Goal: Task Accomplishment & Management: Manage account settings

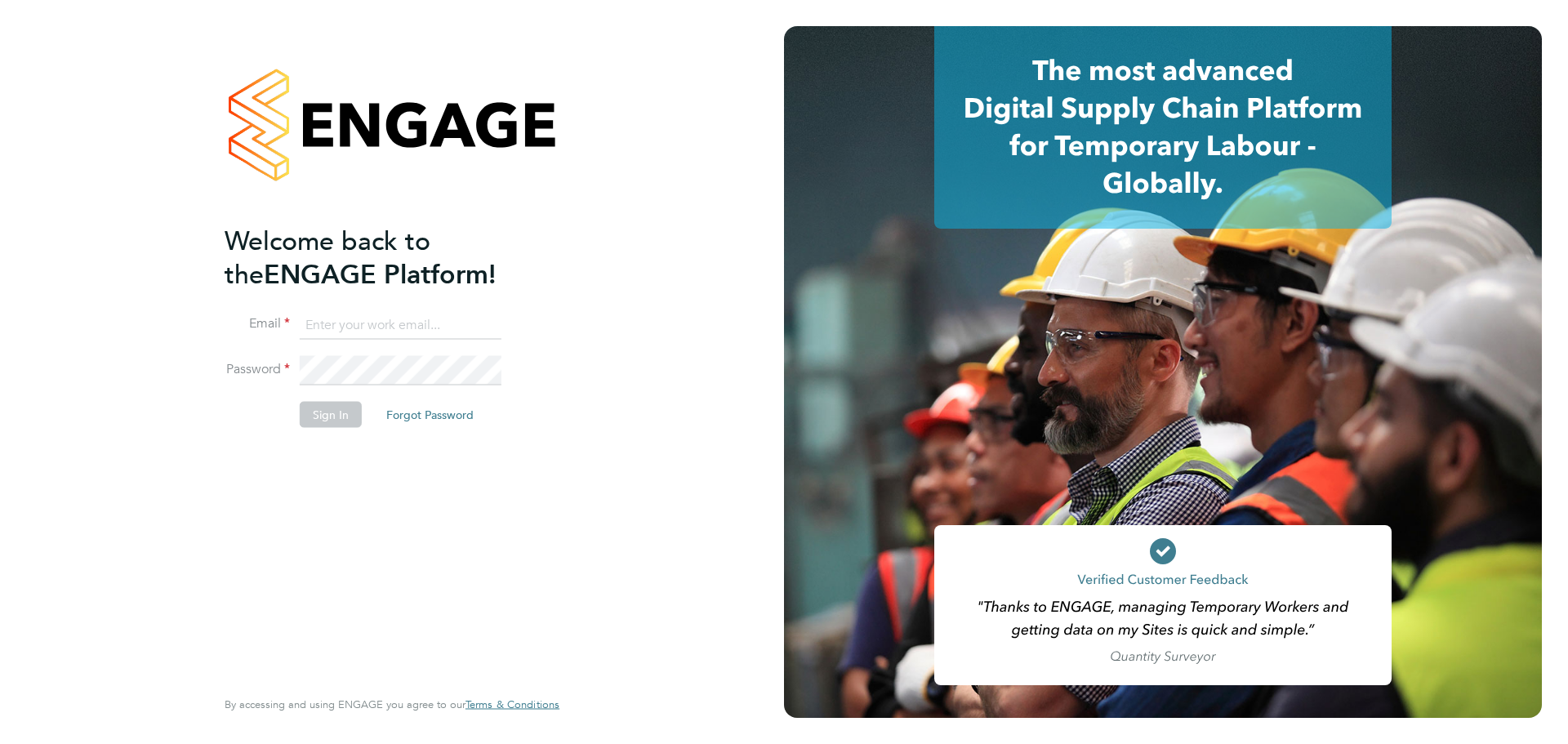
type input "chyrie.anderson@uk.g4s.com"
click at [332, 410] on button "Sign In" at bounding box center [331, 414] width 62 height 26
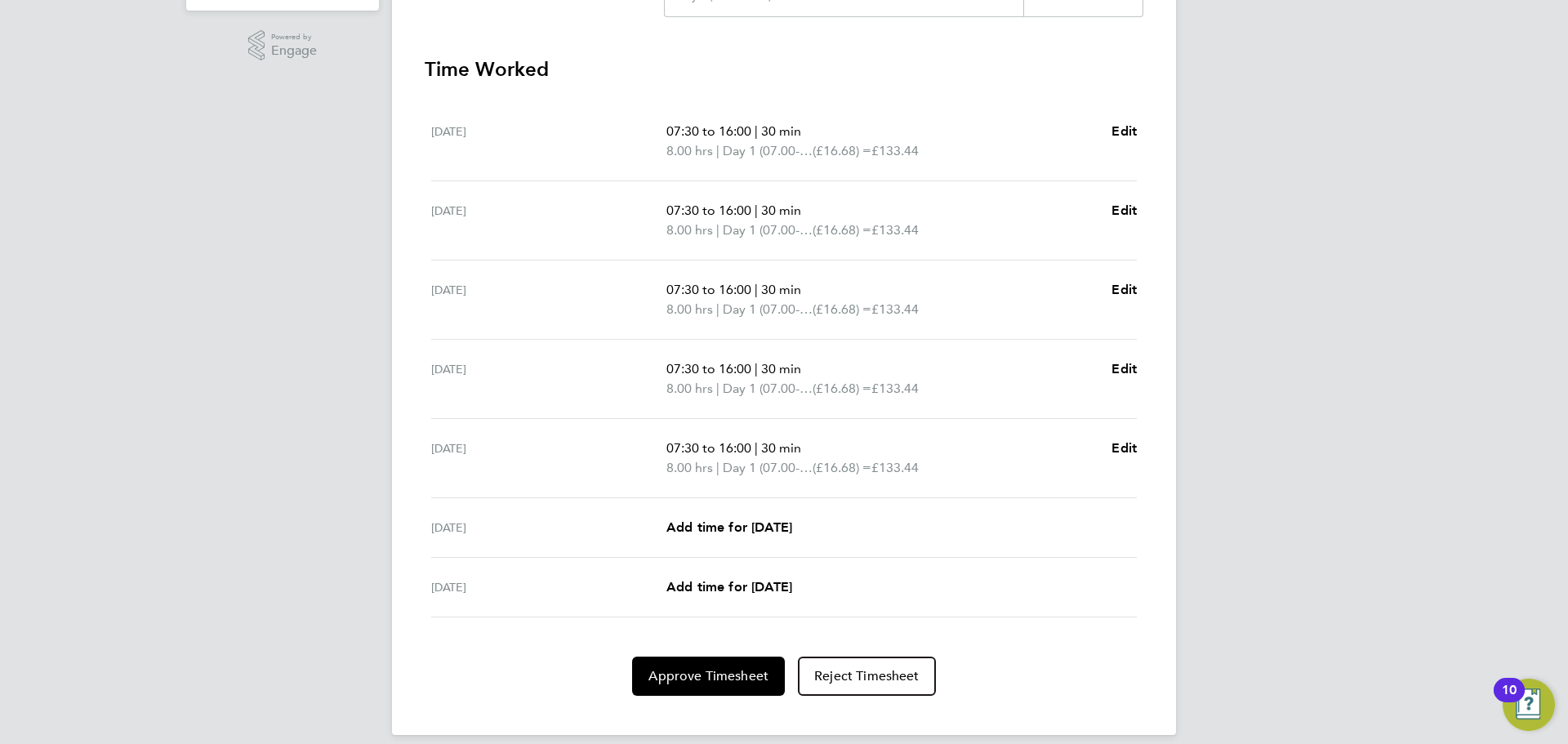
scroll to position [443, 0]
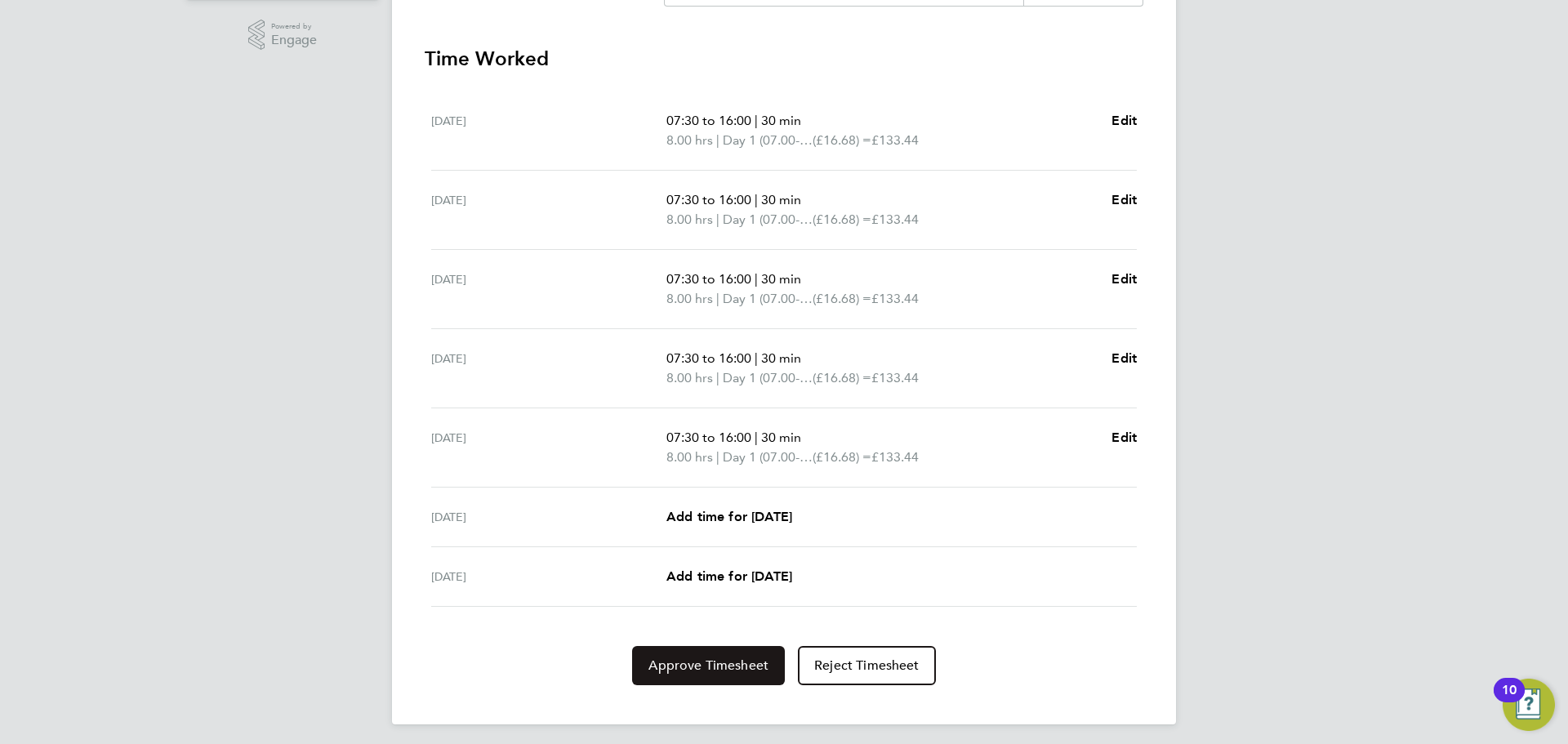
click at [705, 669] on span "Approve Timesheet" at bounding box center [708, 666] width 120 height 16
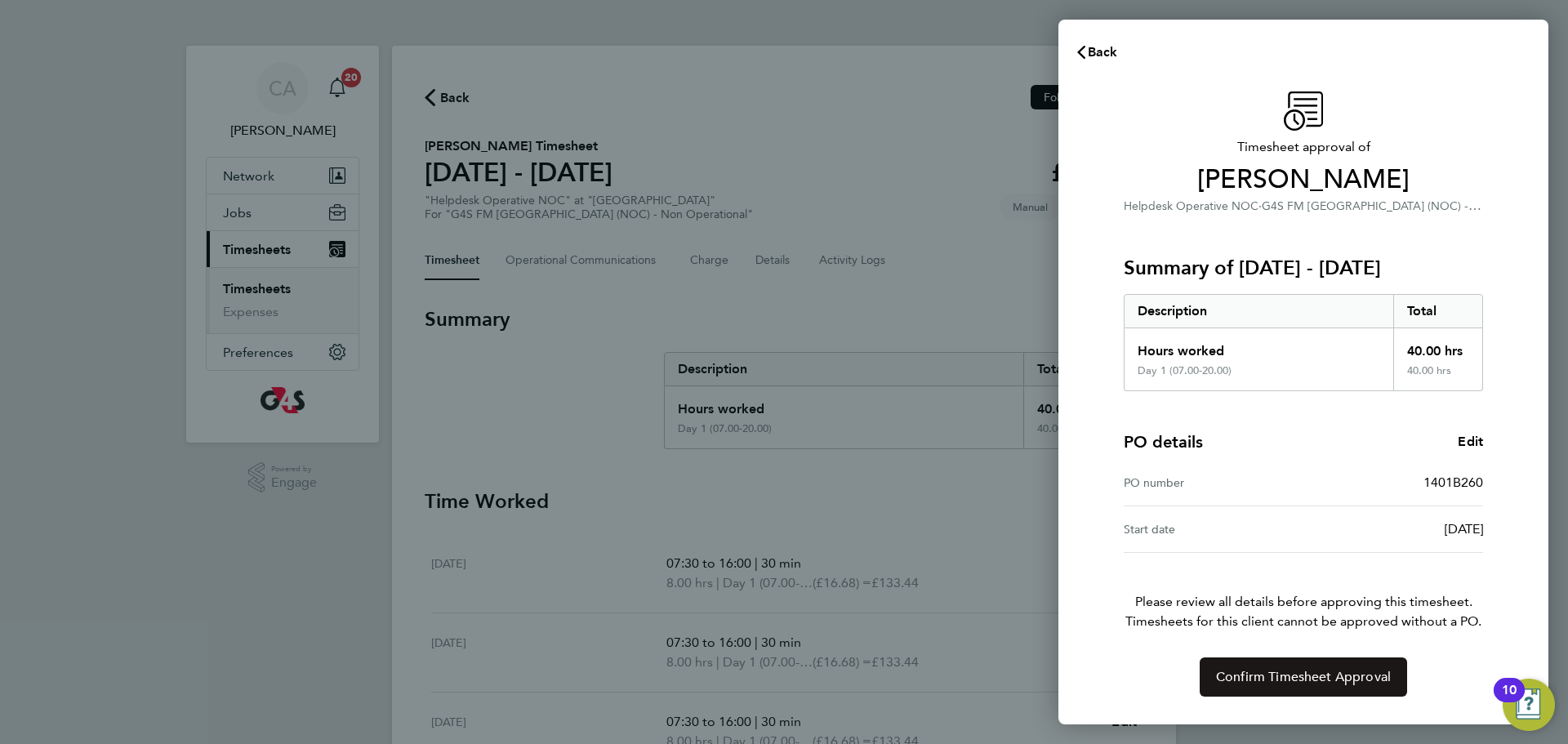
click at [1303, 684] on span "Confirm Timesheet Approval" at bounding box center [1303, 677] width 174 height 16
